Goal: Task Accomplishment & Management: Manage account settings

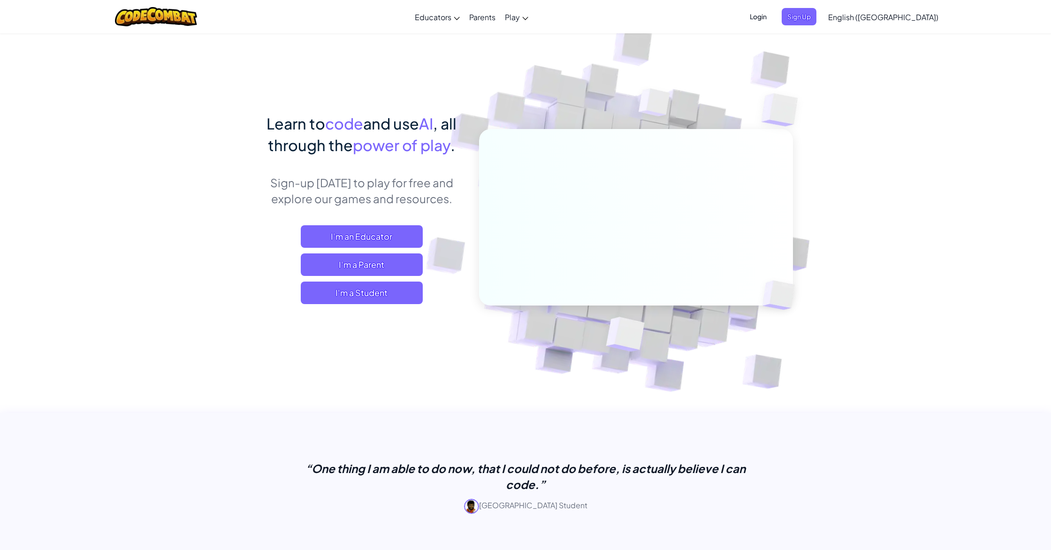
click at [772, 16] on span "Login" at bounding box center [758, 16] width 28 height 17
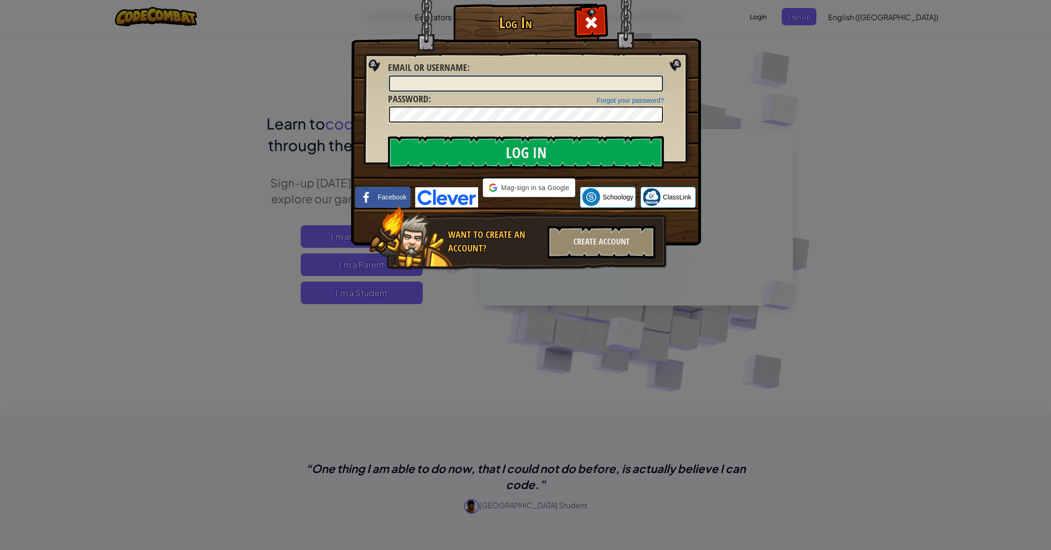
click at [431, 83] on input "Email or Username :" at bounding box center [526, 84] width 274 height 16
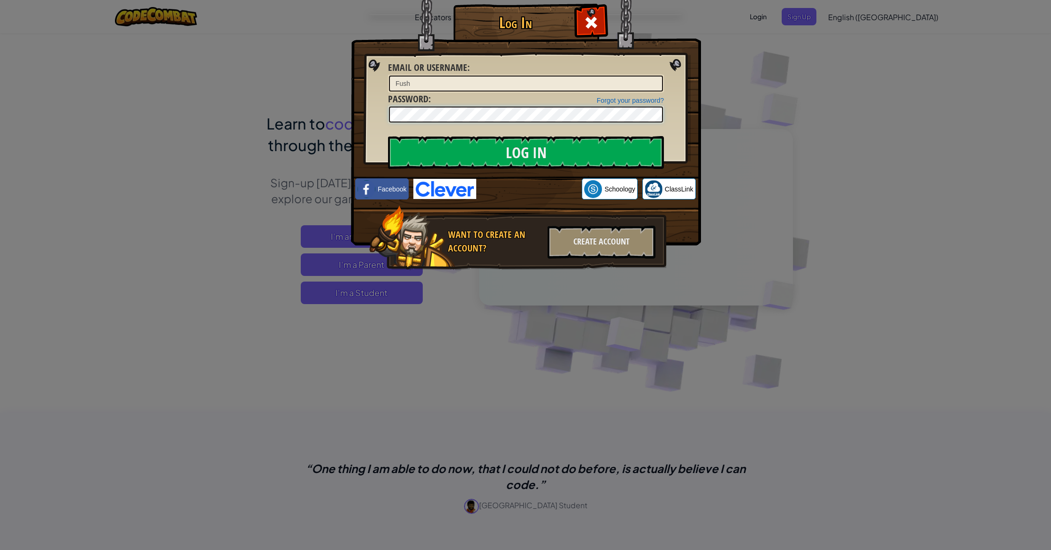
click at [388, 136] on input "Log In" at bounding box center [526, 152] width 276 height 33
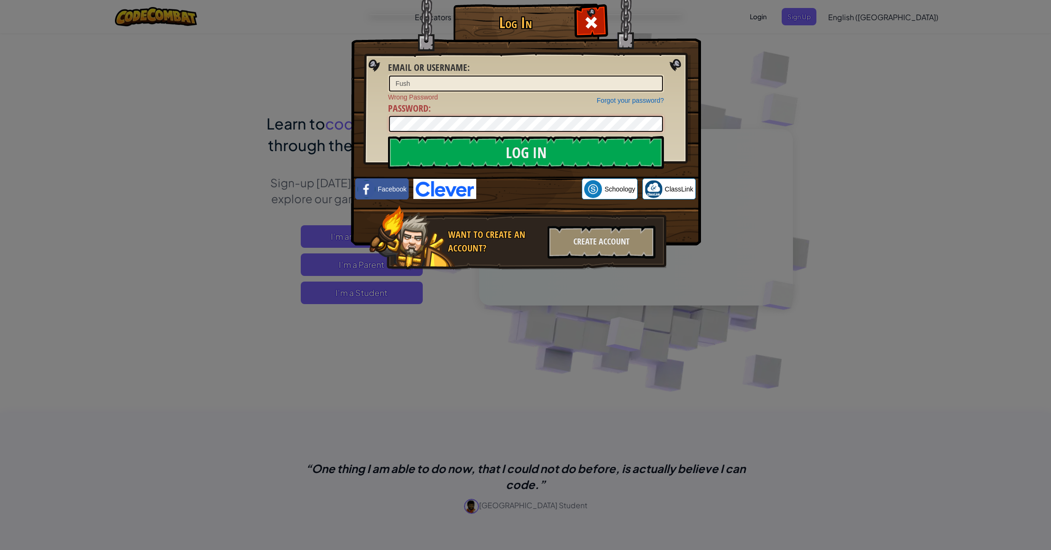
click at [242, 114] on div "Log In Email or Username : Fush Forgot your password? Wrong Password Password :…" at bounding box center [525, 275] width 1051 height 550
click at [388, 136] on input "Log In" at bounding box center [526, 152] width 276 height 33
click at [450, 157] on input "Log In" at bounding box center [526, 152] width 276 height 33
click at [20, 113] on div "Log In Email or Username : Fush Forgot your password? Wrong Password Password :…" at bounding box center [525, 275] width 1051 height 550
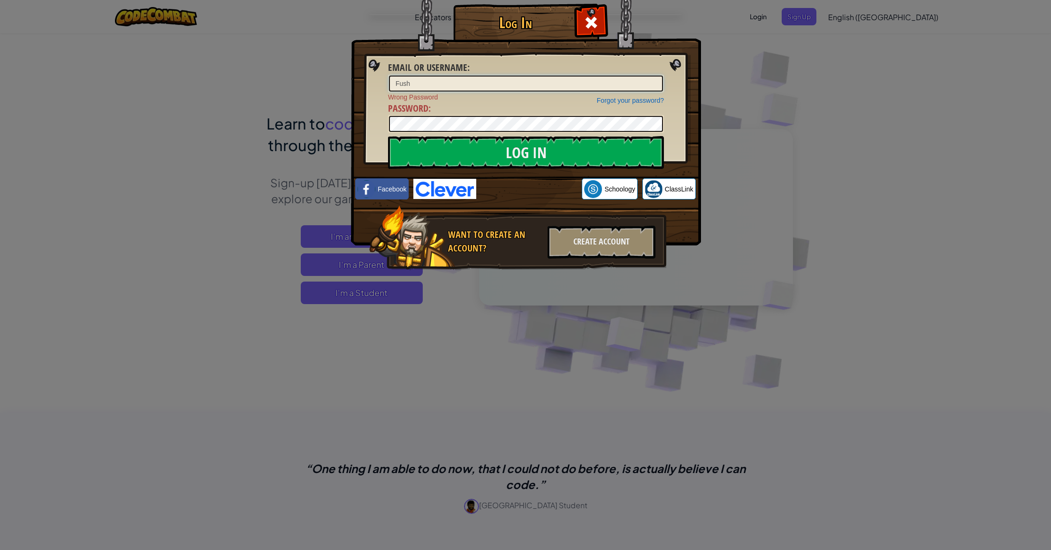
drag, startPoint x: 426, startPoint y: 83, endPoint x: 347, endPoint y: 97, distance: 80.4
click at [347, 97] on div "Log In Email or Username : Fush Forgot your password? Wrong Password Password :…" at bounding box center [525, 275] width 1051 height 550
type input "F"
type input "[EMAIL_ADDRESS][DOMAIN_NAME]"
click at [263, 130] on div "Log In Email or Username : [EMAIL_ADDRESS][DOMAIN_NAME] Forgot your password? W…" at bounding box center [525, 275] width 1051 height 550
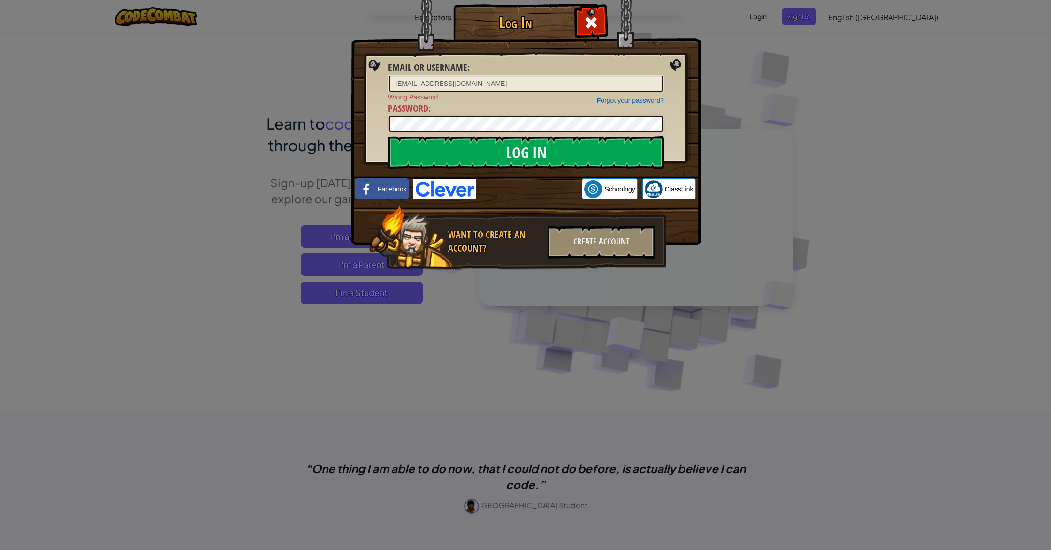
click at [388, 136] on input "Log In" at bounding box center [526, 152] width 276 height 33
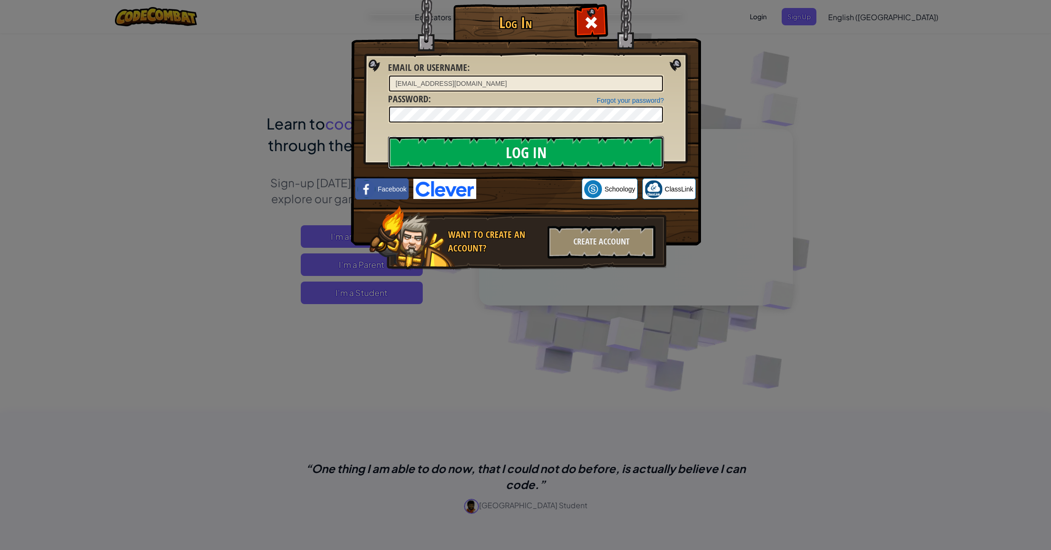
click at [449, 154] on input "Log In" at bounding box center [526, 152] width 276 height 33
